Goal: Find specific page/section: Find specific page/section

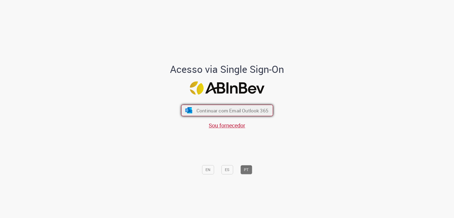
drag, startPoint x: 217, startPoint y: 105, endPoint x: 227, endPoint y: 113, distance: 12.2
click at [217, 105] on button "Continuar com Email Outlook 365" at bounding box center [227, 110] width 92 height 11
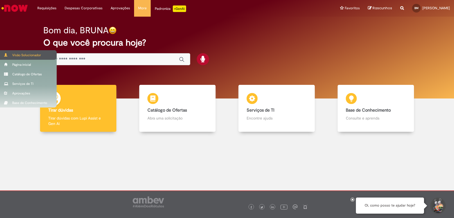
click at [18, 56] on div "Visão Solucionador" at bounding box center [28, 55] width 57 height 10
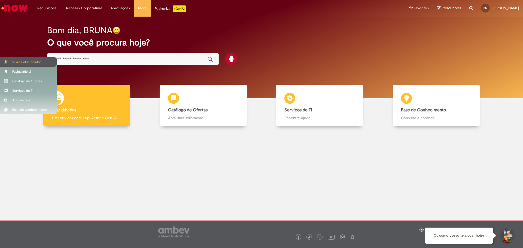
click at [19, 58] on div "Visão Solucionador" at bounding box center [28, 62] width 57 height 10
